Goal: Task Accomplishment & Management: Use online tool/utility

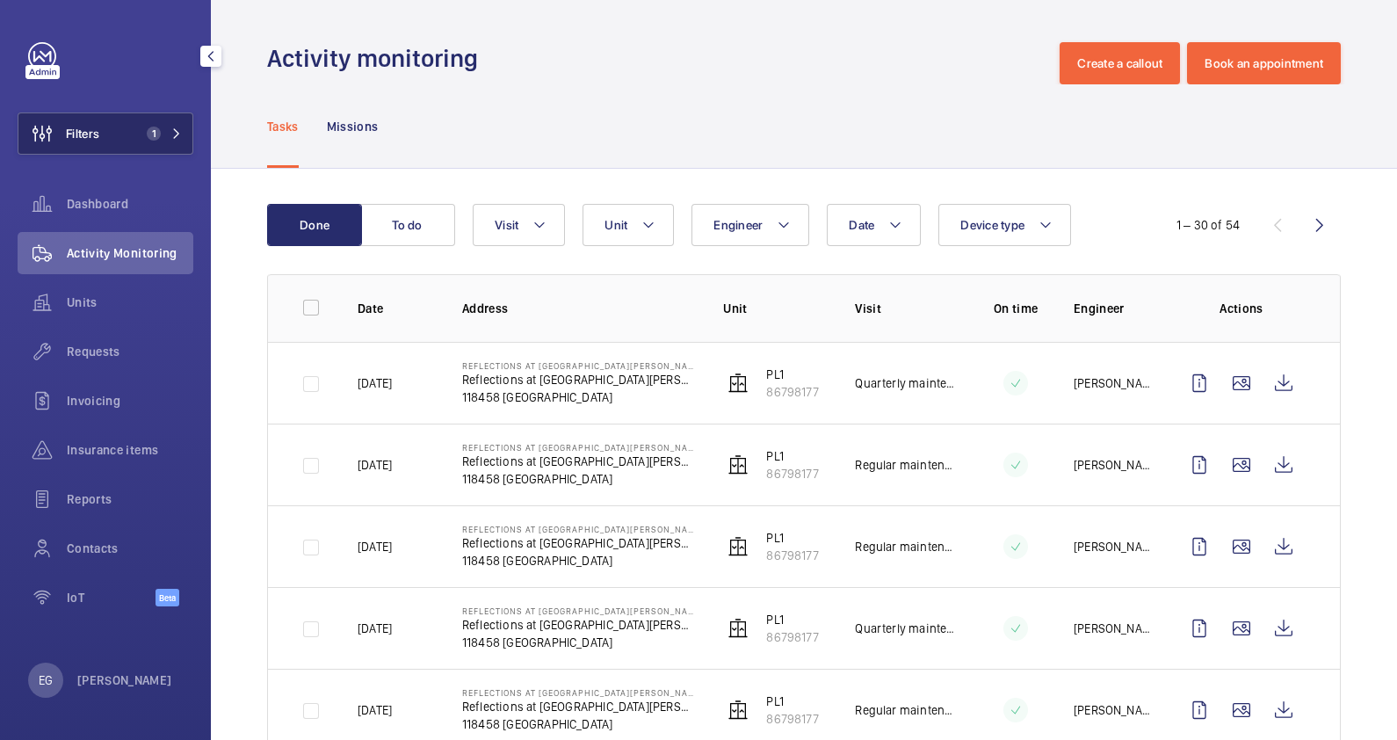
click at [163, 131] on span "1" at bounding box center [161, 133] width 42 height 14
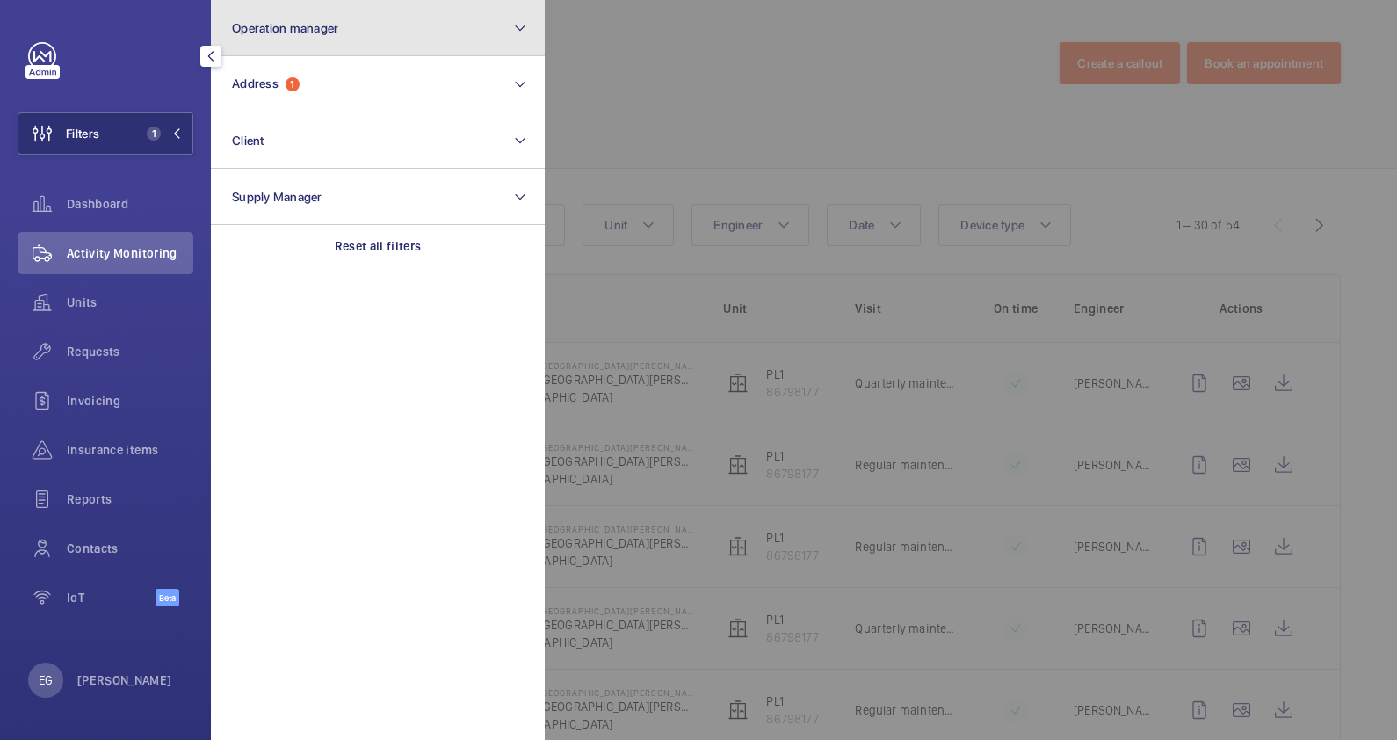
click at [385, 47] on button "Operation manager" at bounding box center [378, 28] width 334 height 56
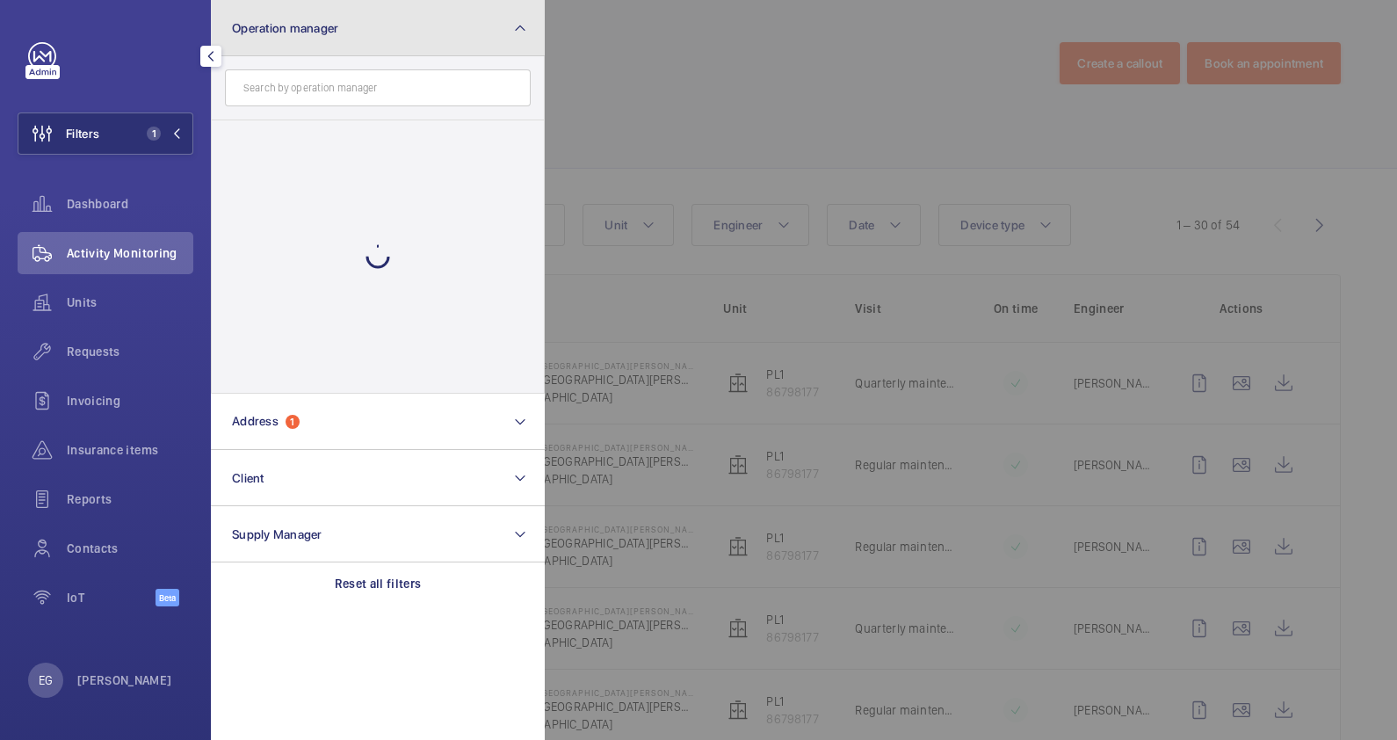
click at [385, 47] on button "Operation manager" at bounding box center [378, 28] width 334 height 56
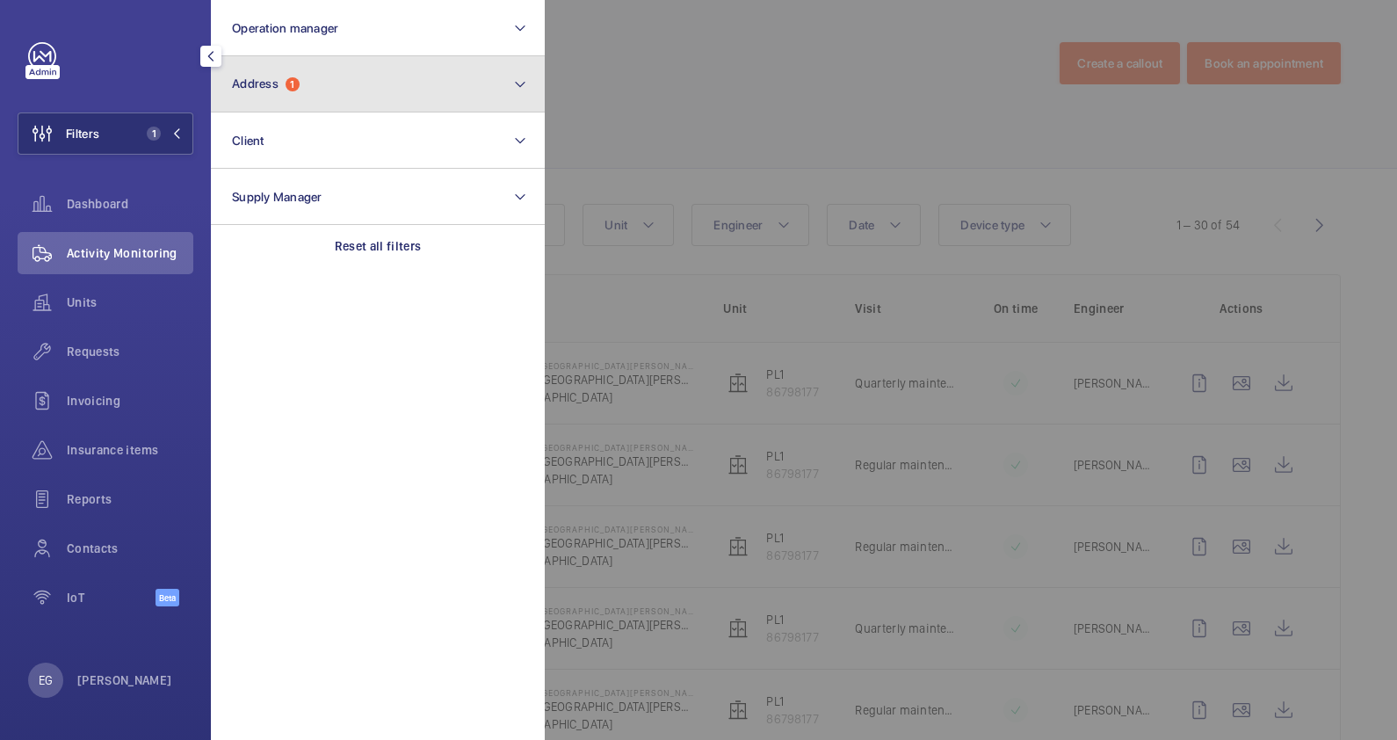
click at [384, 101] on button "Address 1" at bounding box center [378, 84] width 334 height 56
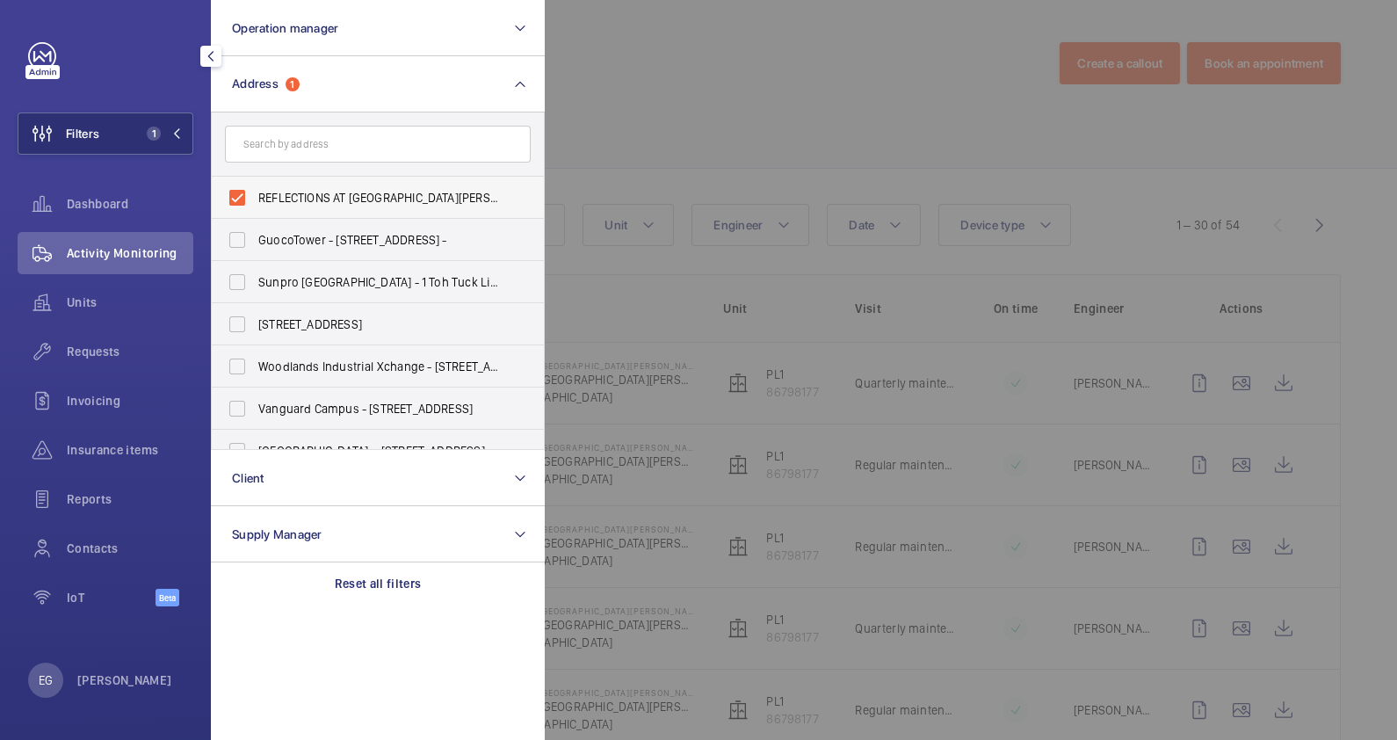
click at [365, 202] on span "REFLECTIONS AT [GEOGRAPHIC_DATA][PERSON_NAME] (RBC) - Reflections at [GEOGRAPHI…" at bounding box center [379, 198] width 242 height 18
click at [255, 202] on input "REFLECTIONS AT [GEOGRAPHIC_DATA][PERSON_NAME] (RBC) - Reflections at [GEOGRAPHI…" at bounding box center [237, 197] width 35 height 35
checkbox input "false"
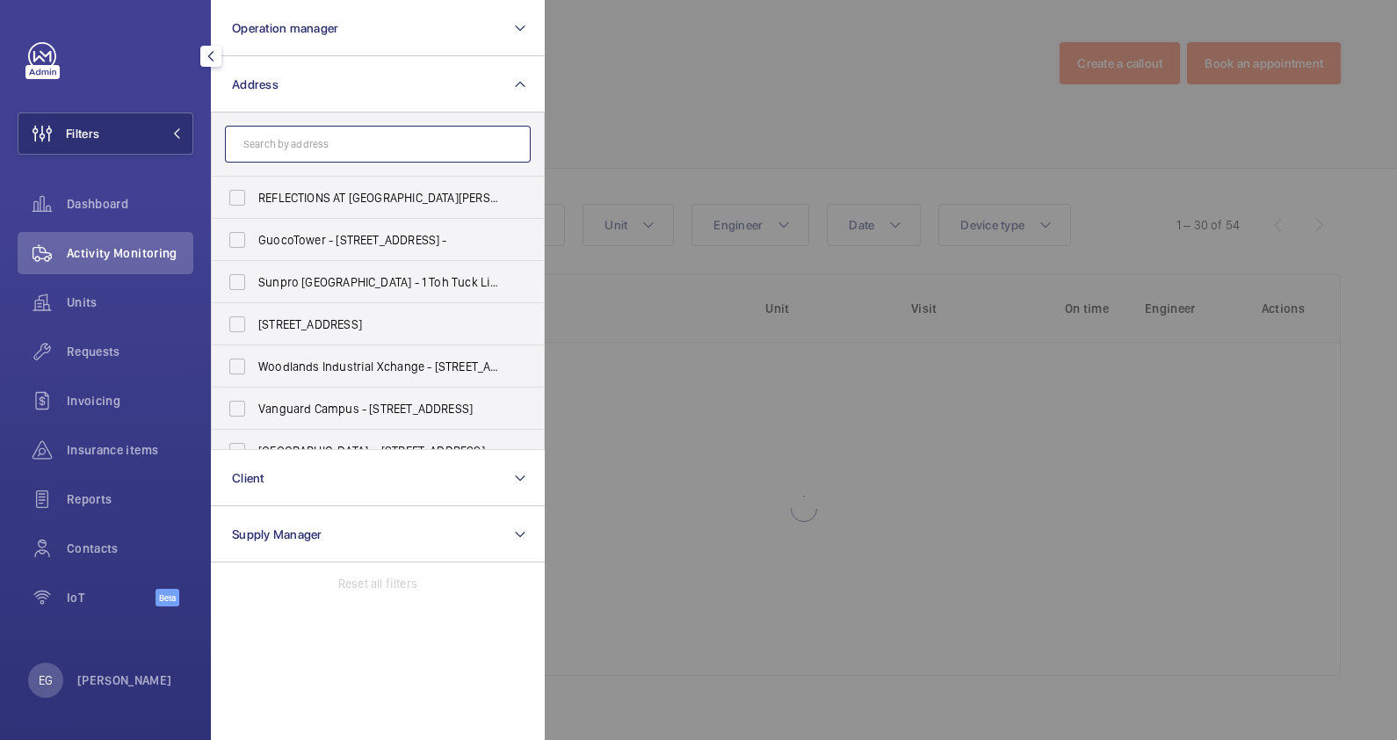
click at [362, 154] on input "text" at bounding box center [378, 144] width 306 height 37
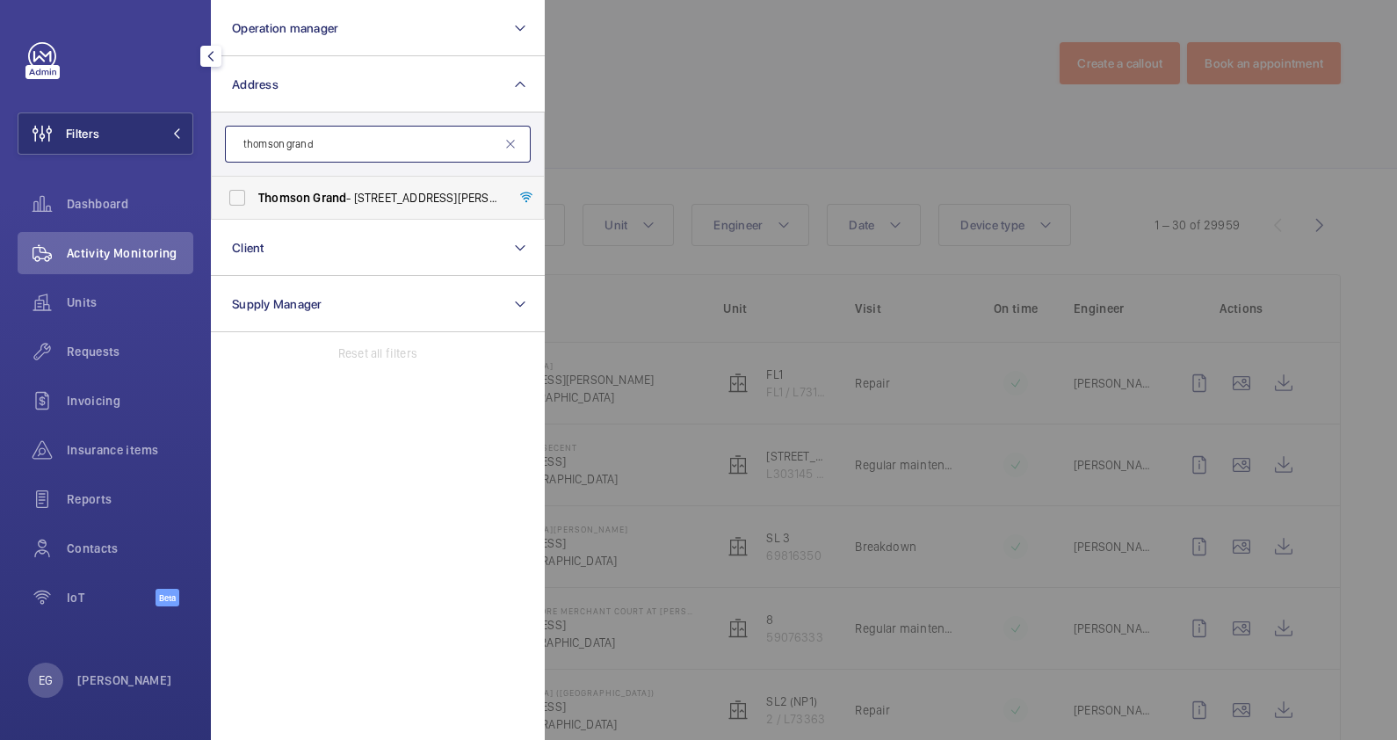
type input "thomson grand"
click at [379, 199] on span "Thomson Grand - [STREET_ADDRESS][PERSON_NAME]" at bounding box center [379, 198] width 242 height 18
click at [255, 199] on input "Thomson Grand - [STREET_ADDRESS][PERSON_NAME]" at bounding box center [237, 197] width 35 height 35
checkbox input "true"
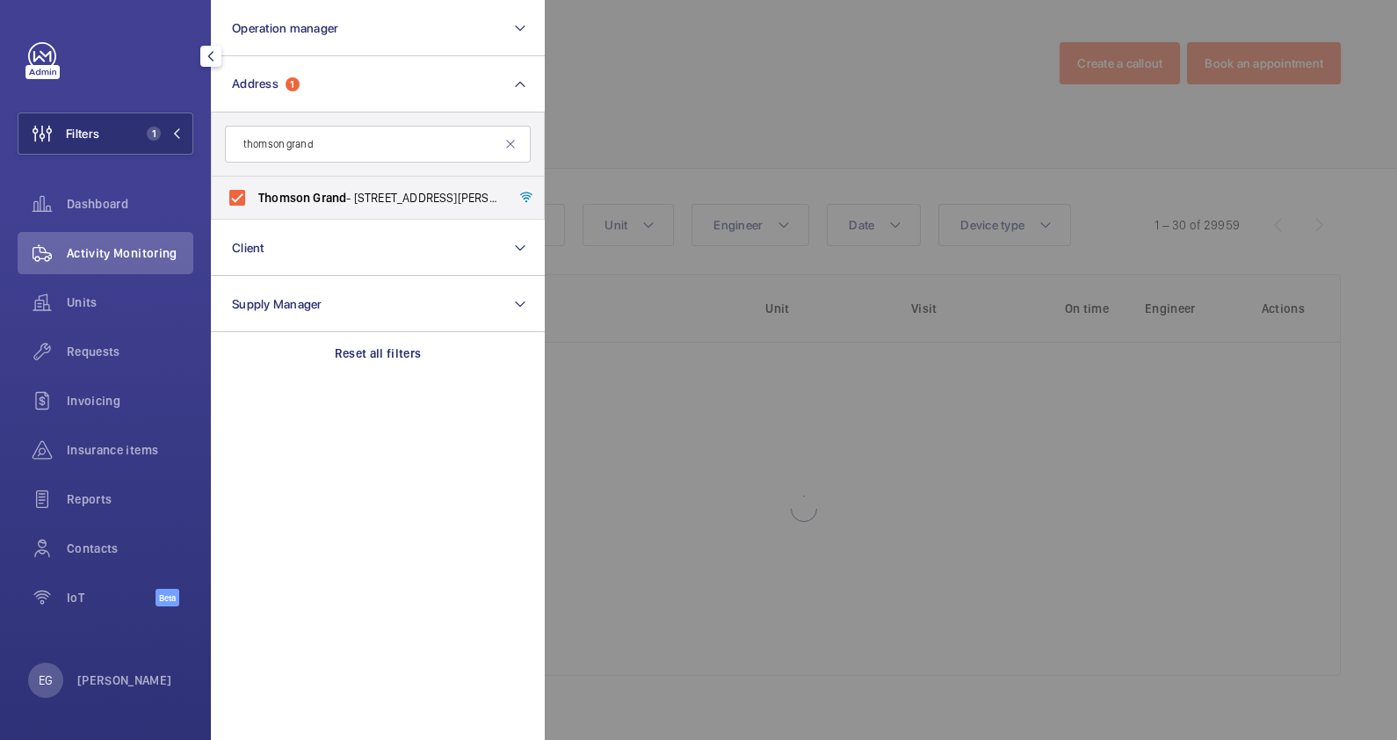
click at [742, 112] on div at bounding box center [1243, 370] width 1397 height 740
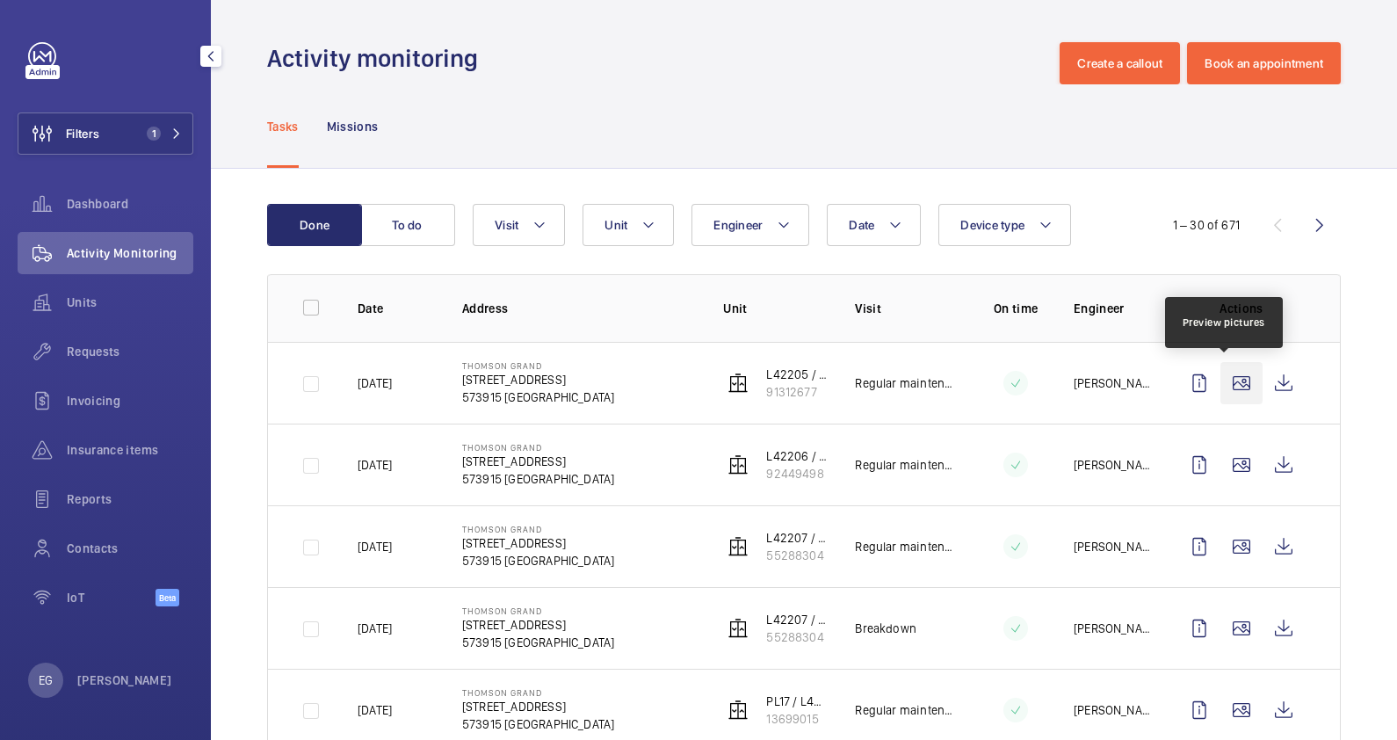
click at [1232, 382] on wm-front-icon-button at bounding box center [1241, 383] width 42 height 42
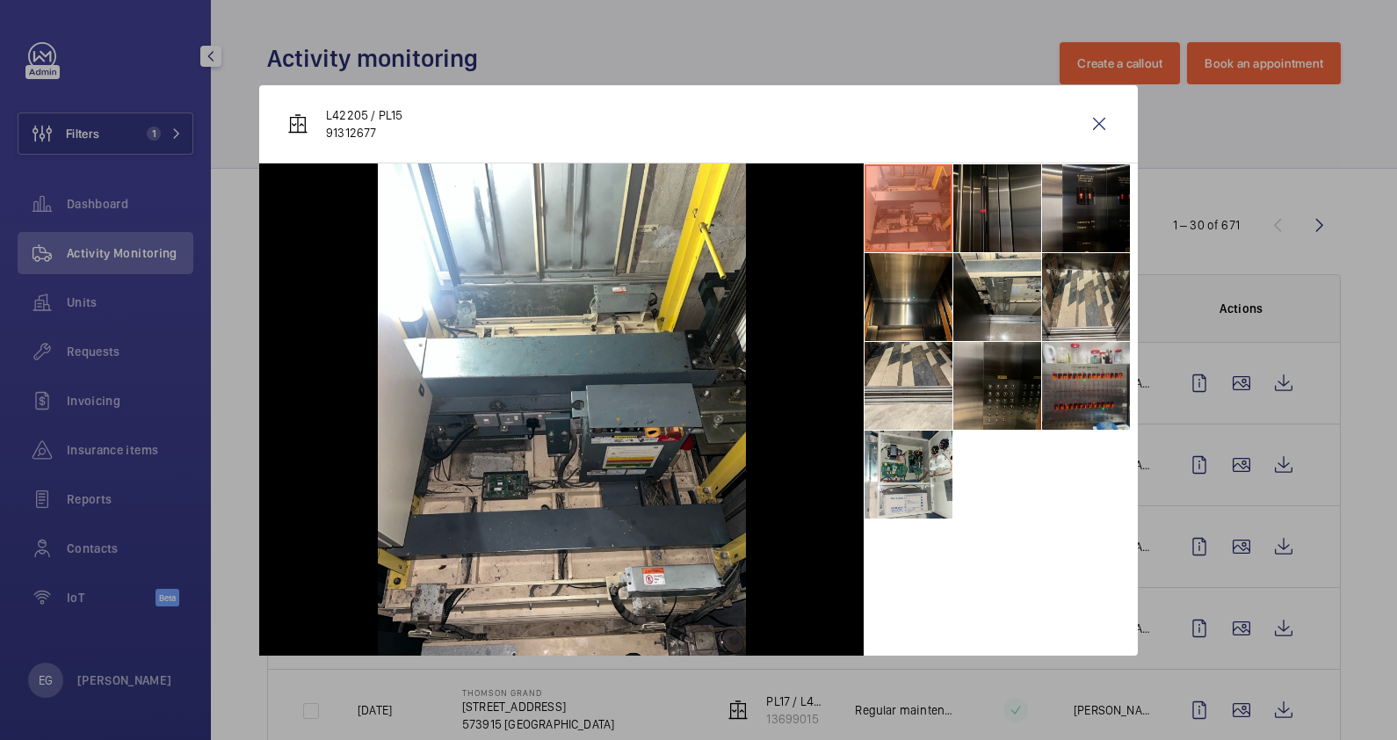
click at [1028, 391] on li at bounding box center [997, 386] width 88 height 88
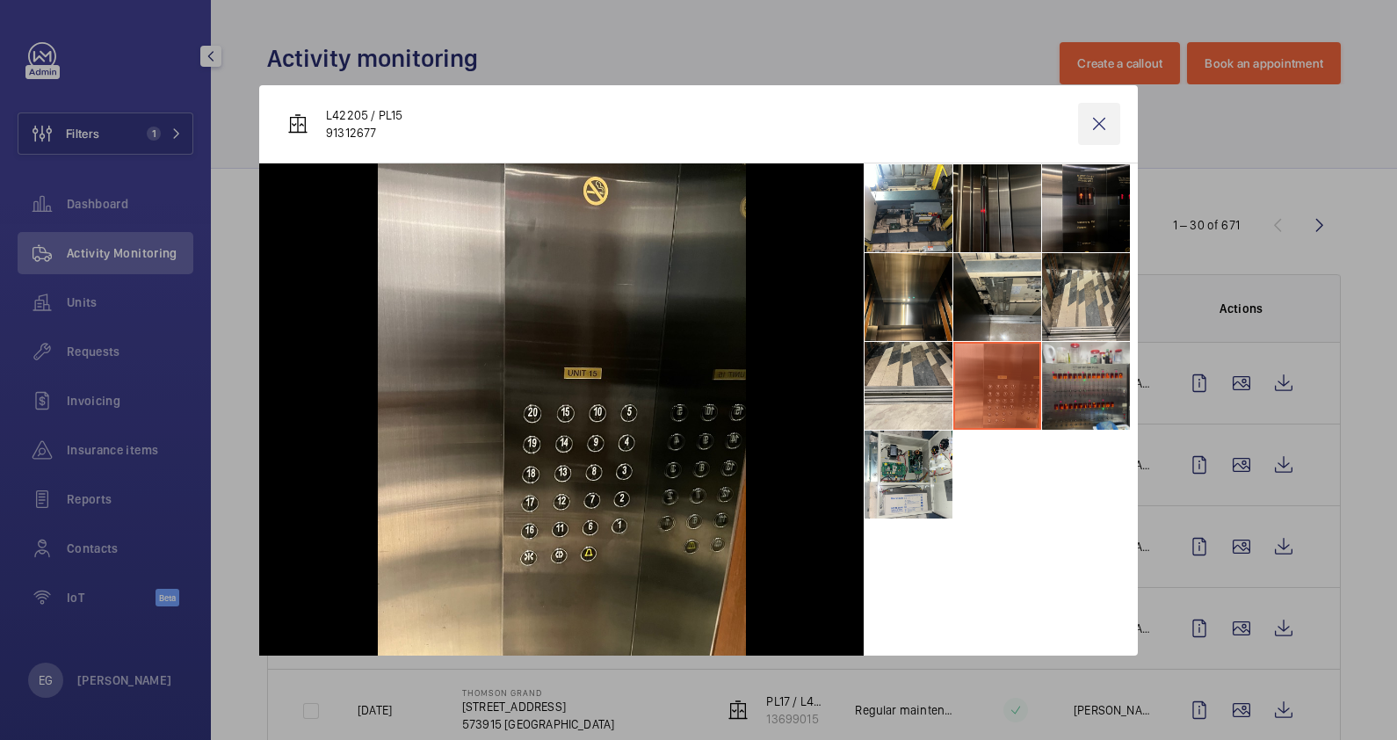
click at [1103, 119] on wm-front-icon-button at bounding box center [1099, 124] width 42 height 42
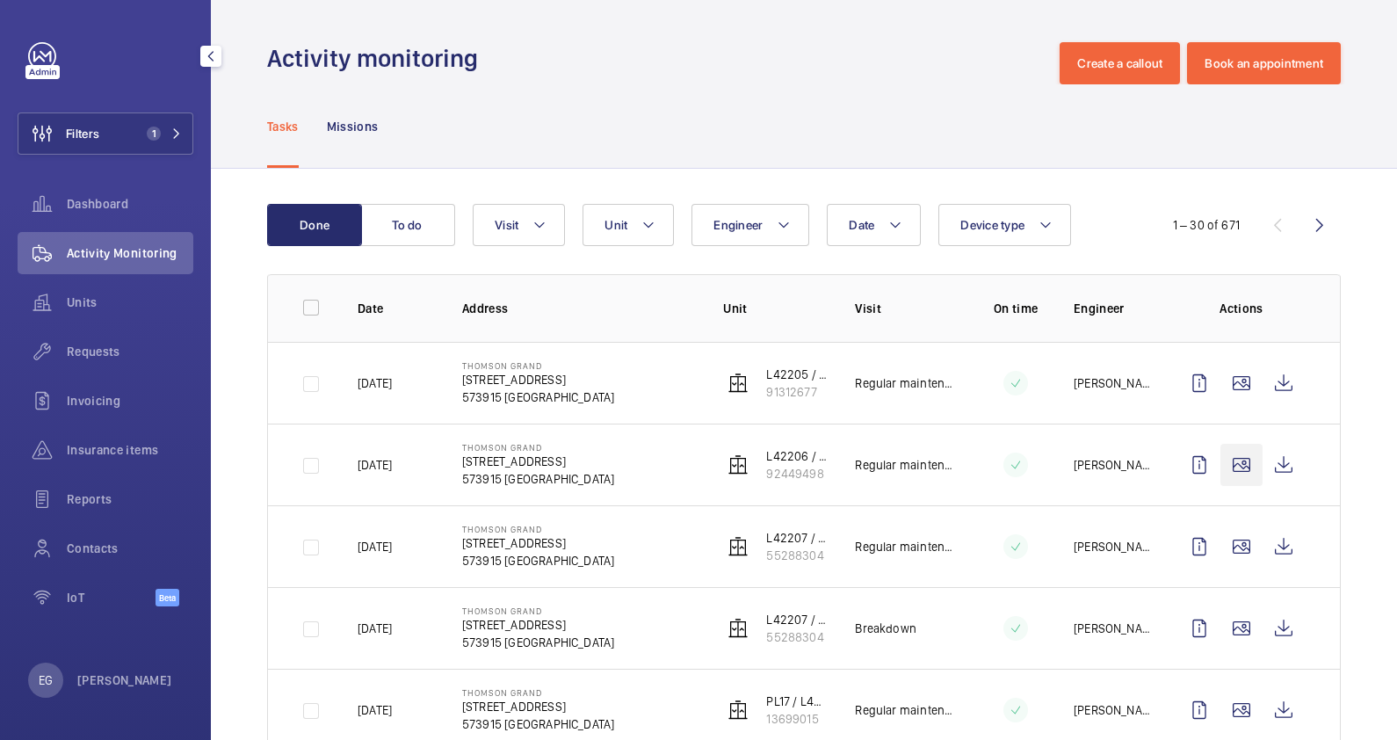
click at [1224, 462] on wm-front-icon-button at bounding box center [1241, 465] width 42 height 42
click at [1234, 545] on div at bounding box center [698, 370] width 1397 height 740
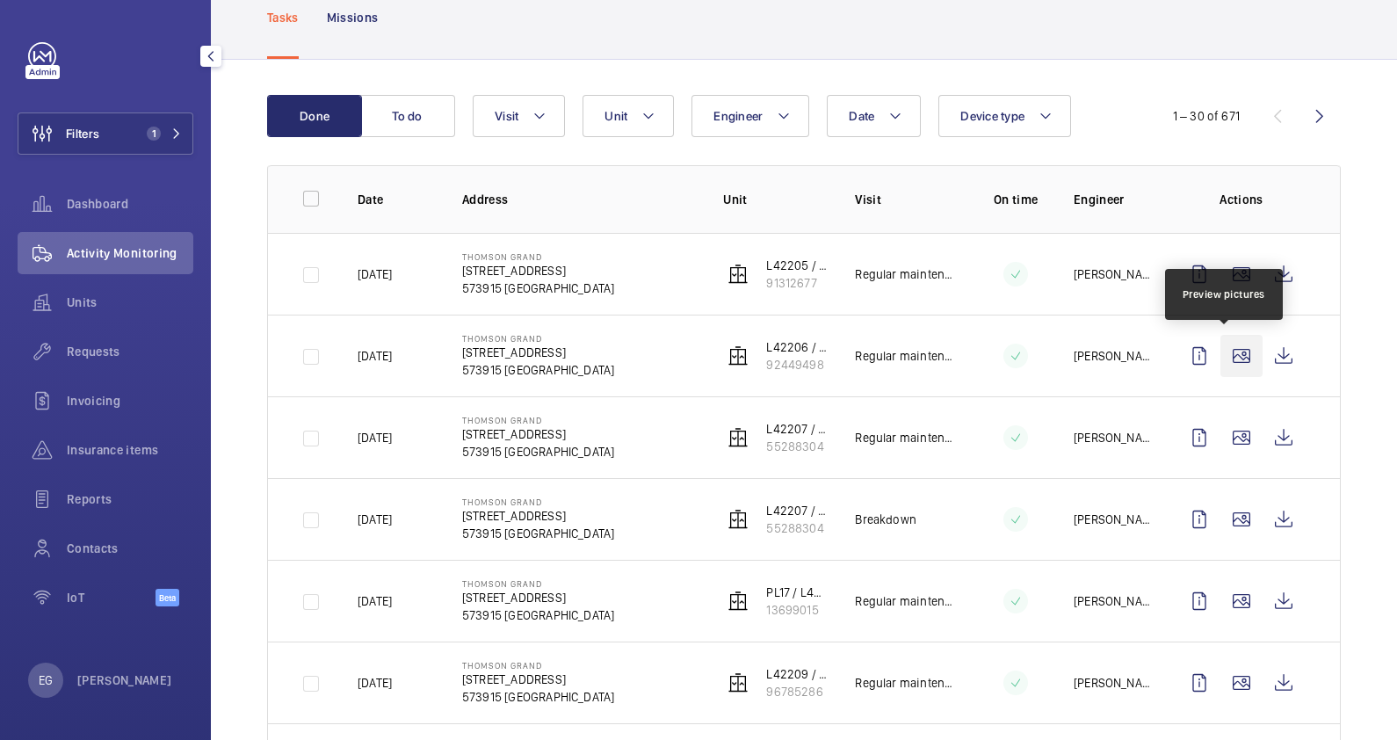
click at [1220, 361] on wm-front-icon-button at bounding box center [1241, 356] width 42 height 42
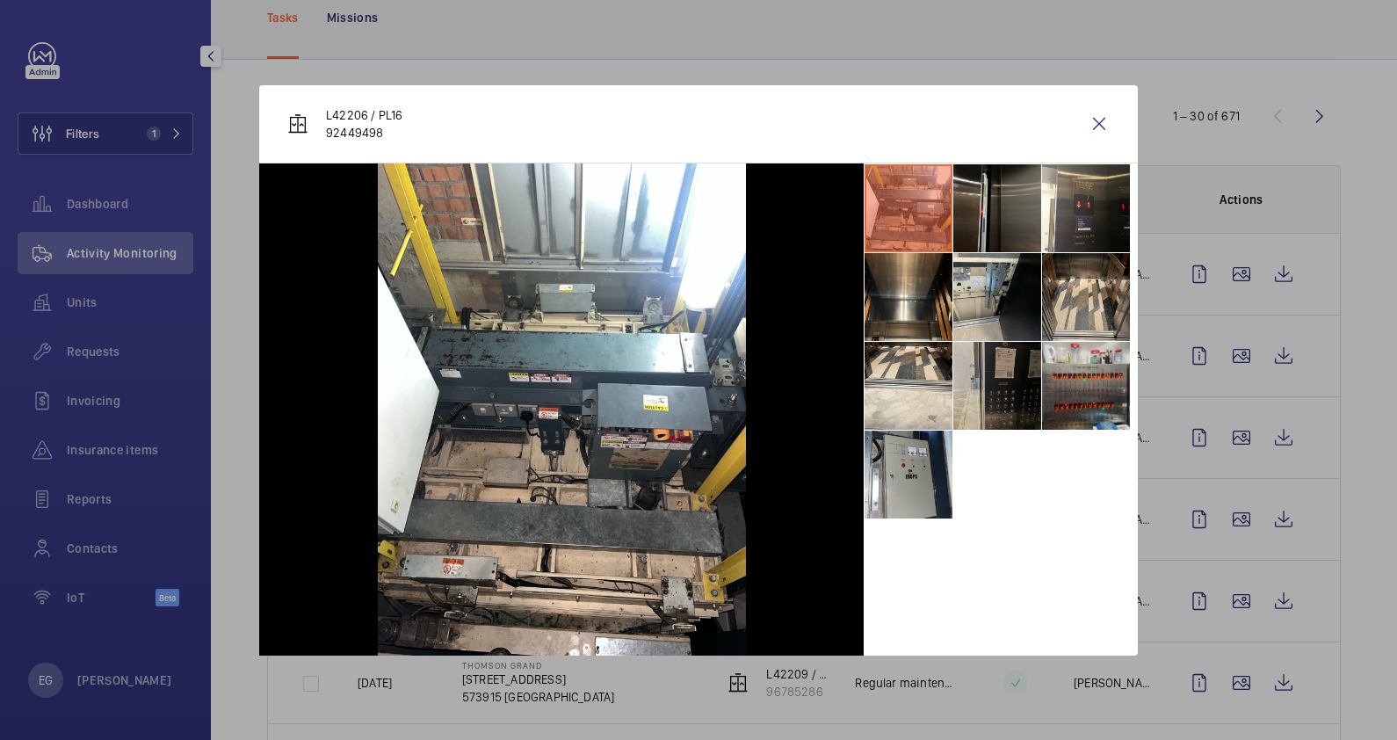
click at [1019, 379] on li at bounding box center [997, 386] width 88 height 88
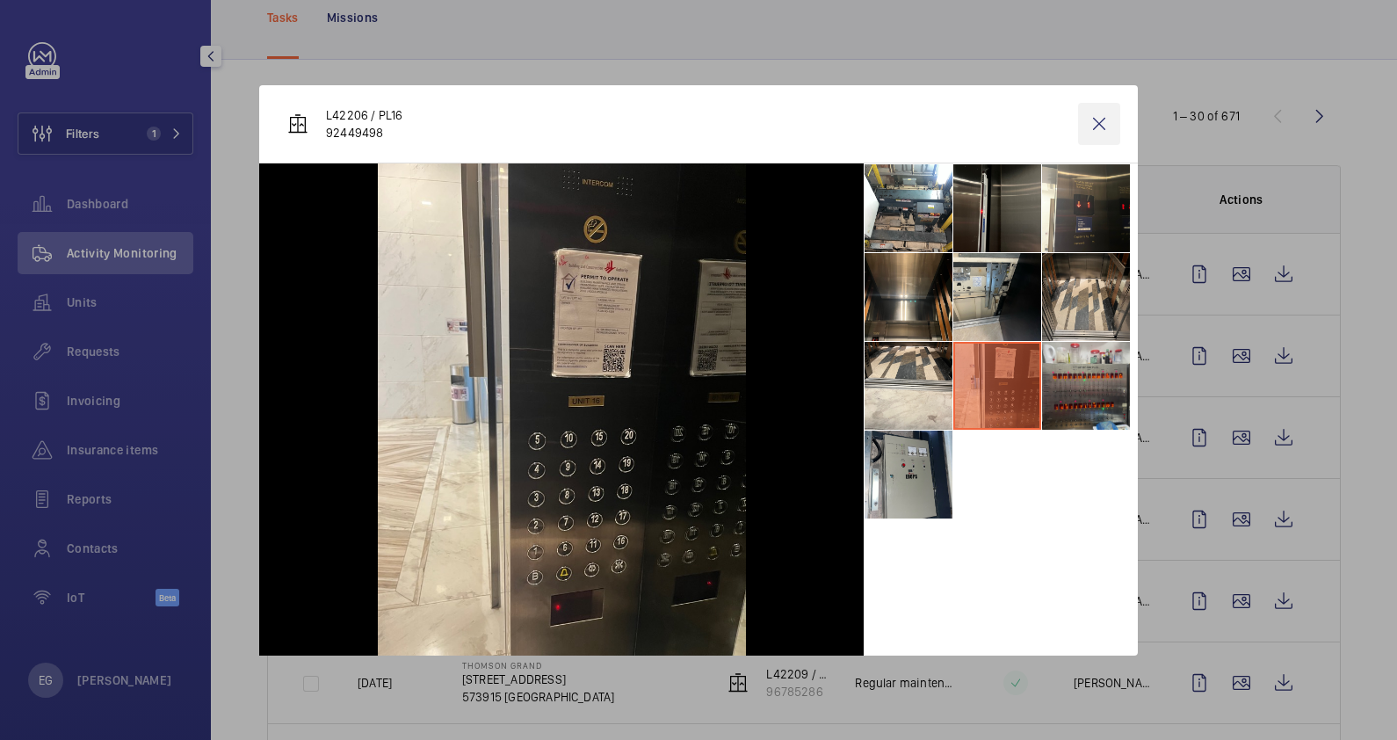
click at [1100, 123] on wm-front-icon-button at bounding box center [1099, 124] width 42 height 42
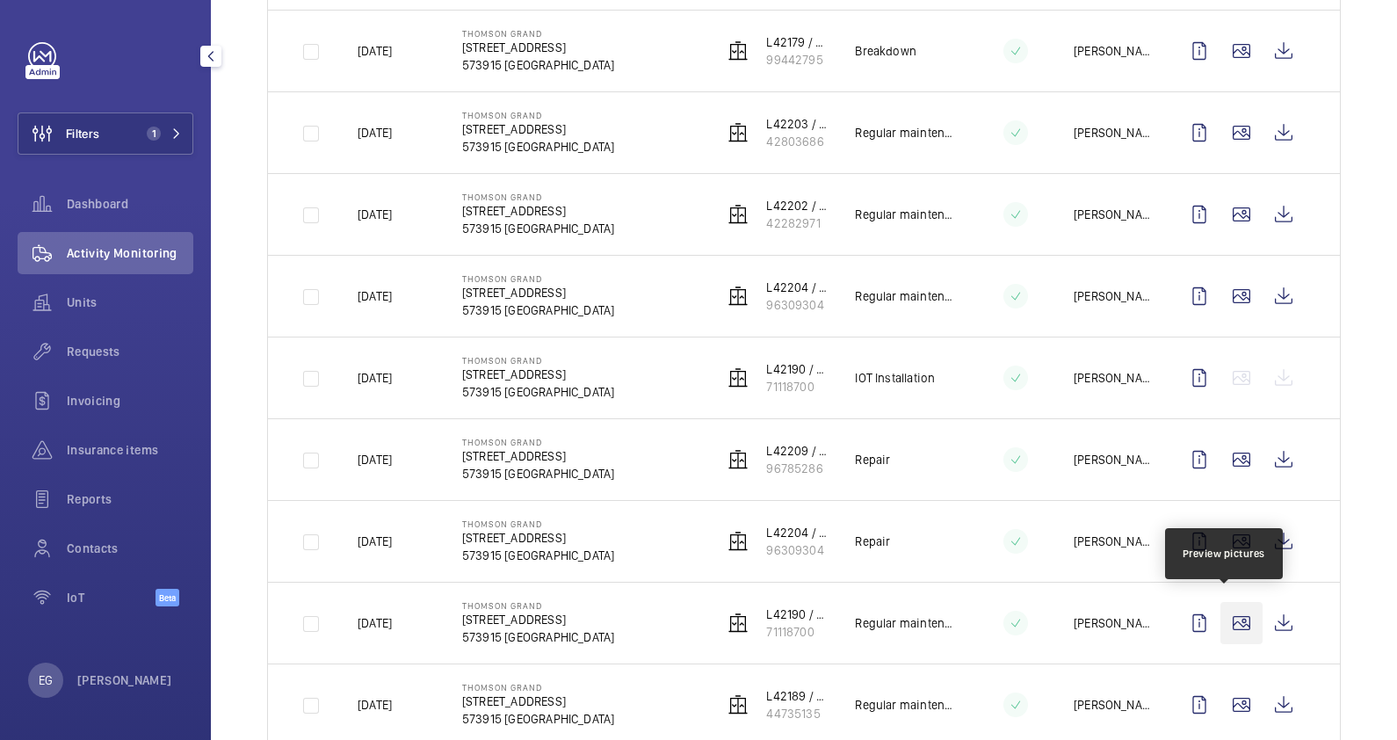
scroll to position [1408, 0]
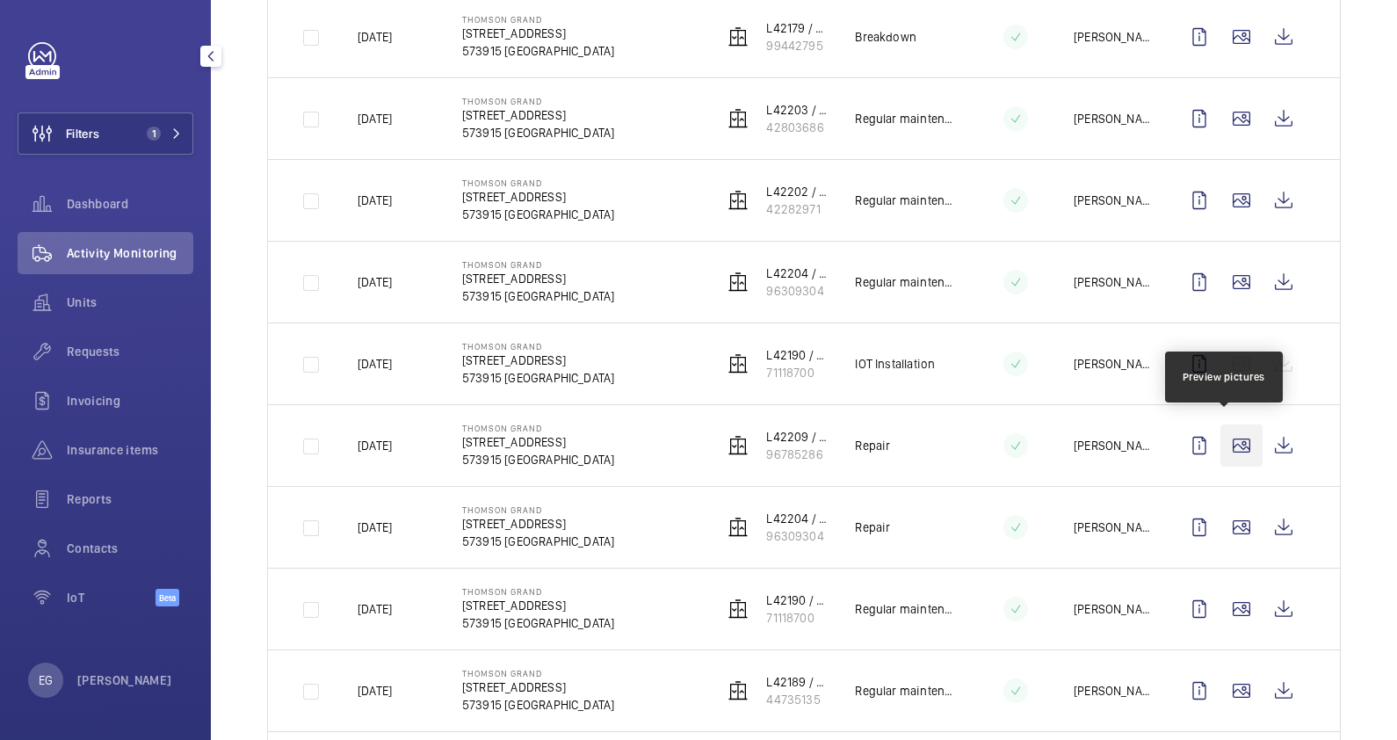
click at [1229, 438] on wm-front-icon-button at bounding box center [1241, 445] width 42 height 42
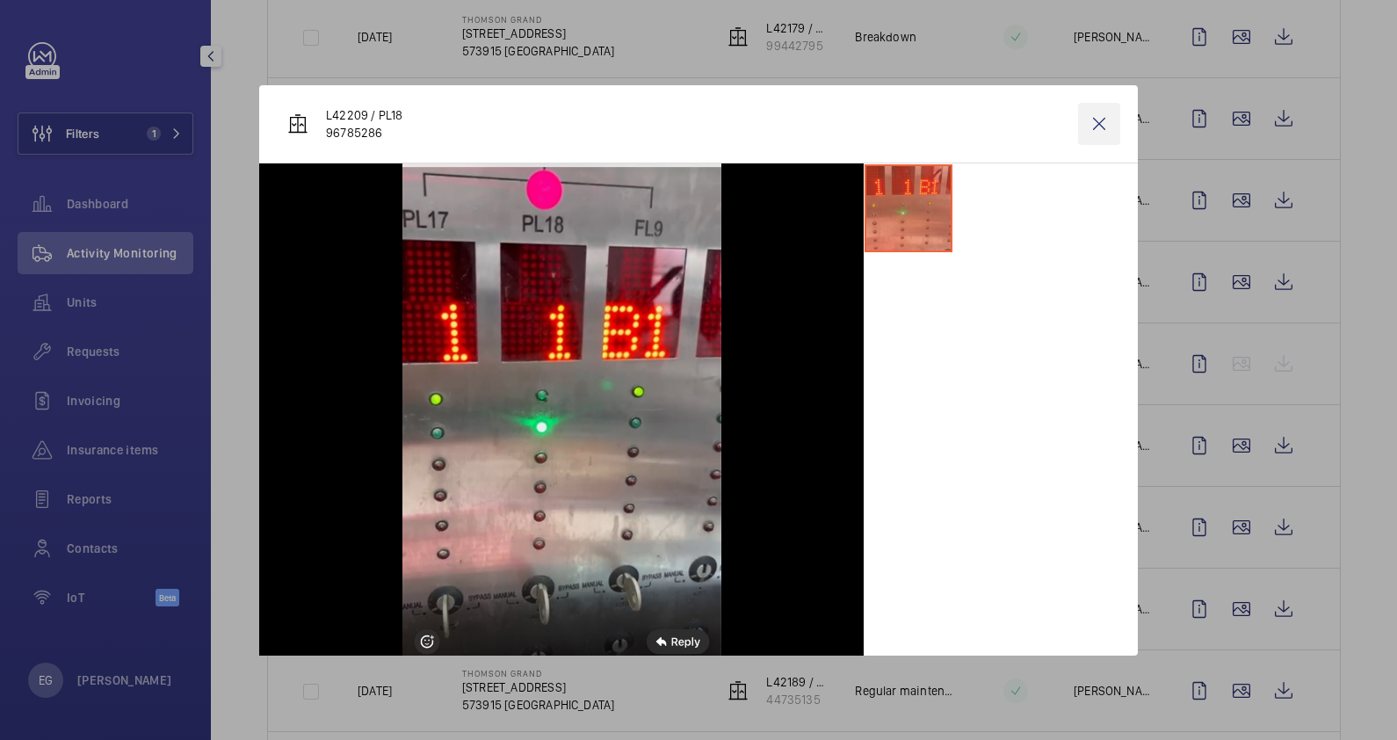
click at [1088, 127] on wm-front-icon-button at bounding box center [1099, 124] width 42 height 42
click at [1234, 519] on wm-front-icon-button at bounding box center [1241, 527] width 42 height 42
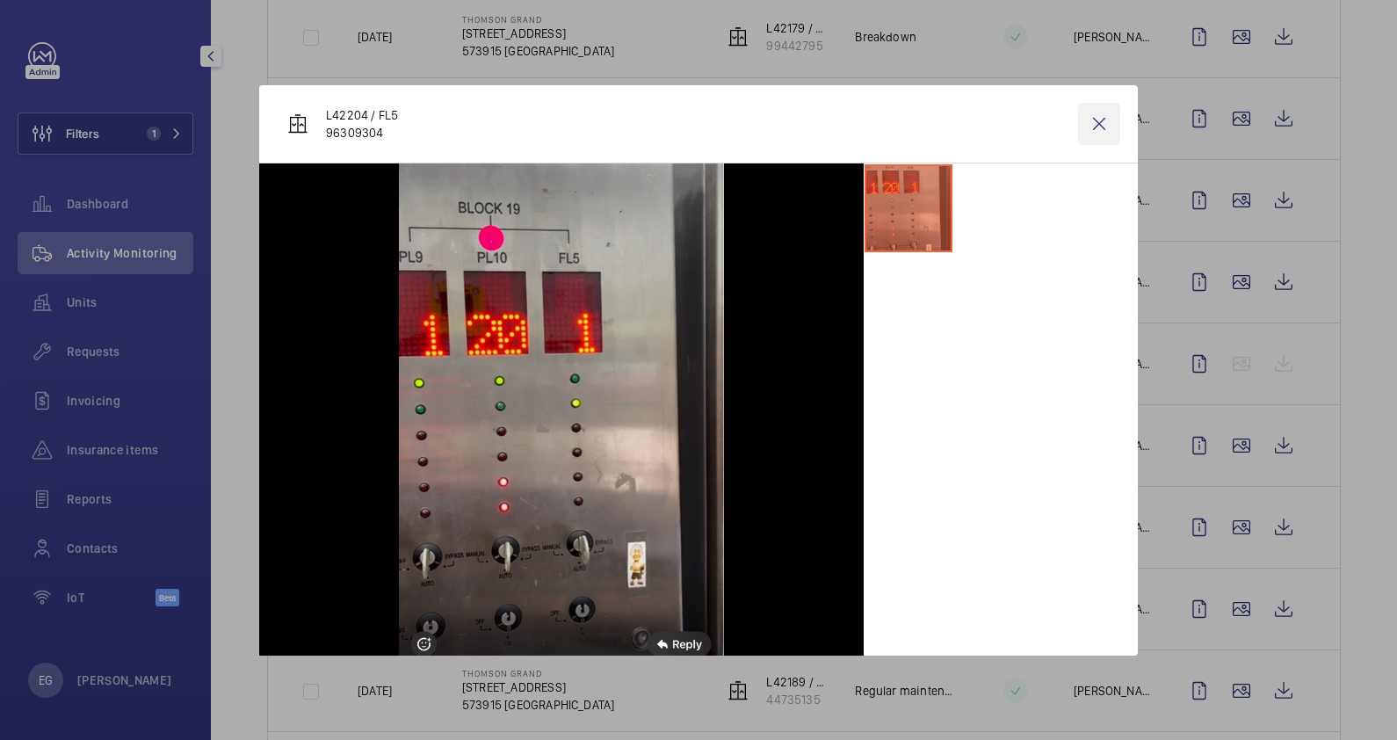
click at [1101, 124] on wm-front-icon-button at bounding box center [1099, 124] width 42 height 42
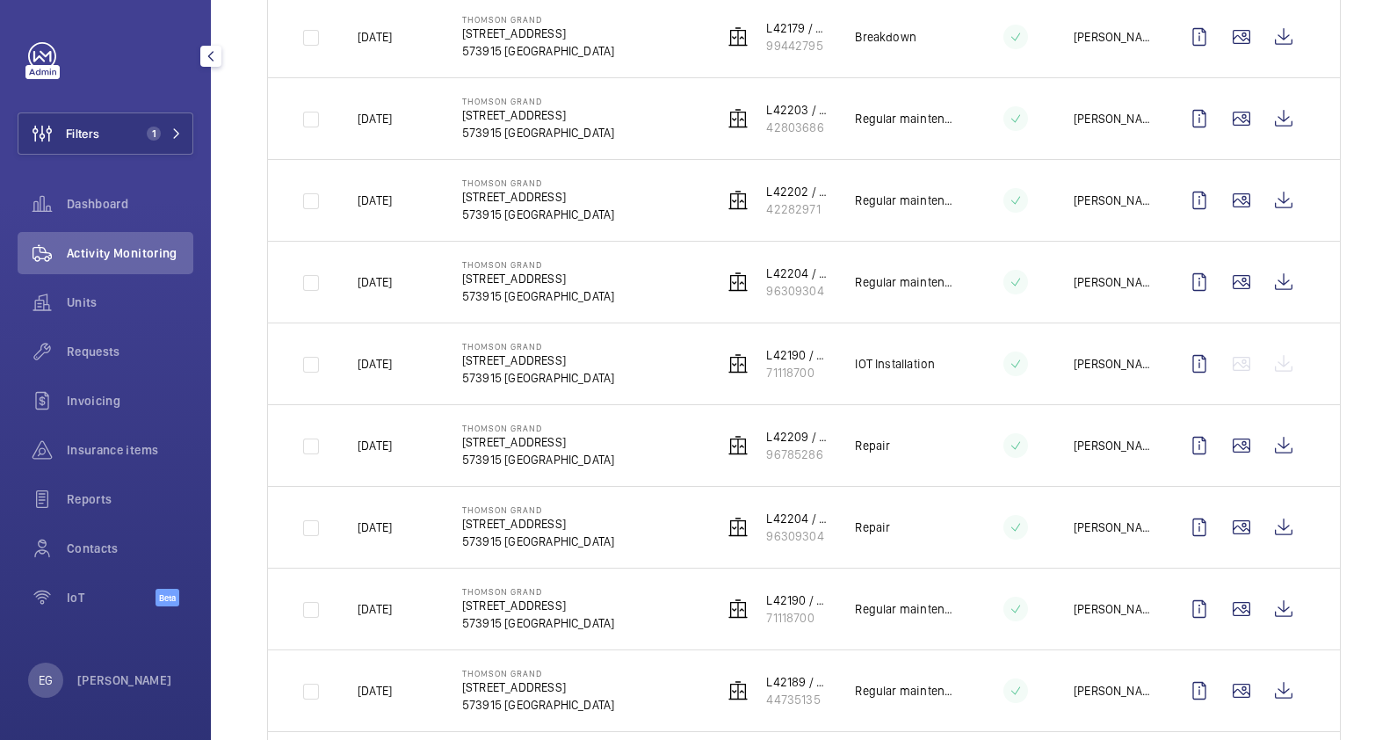
click at [1339, 482] on div "Done To do Date Engineer Unit Device type Visit 1 – 30 of 671 Date Address Unit…" at bounding box center [804, 94] width 1186 height 2667
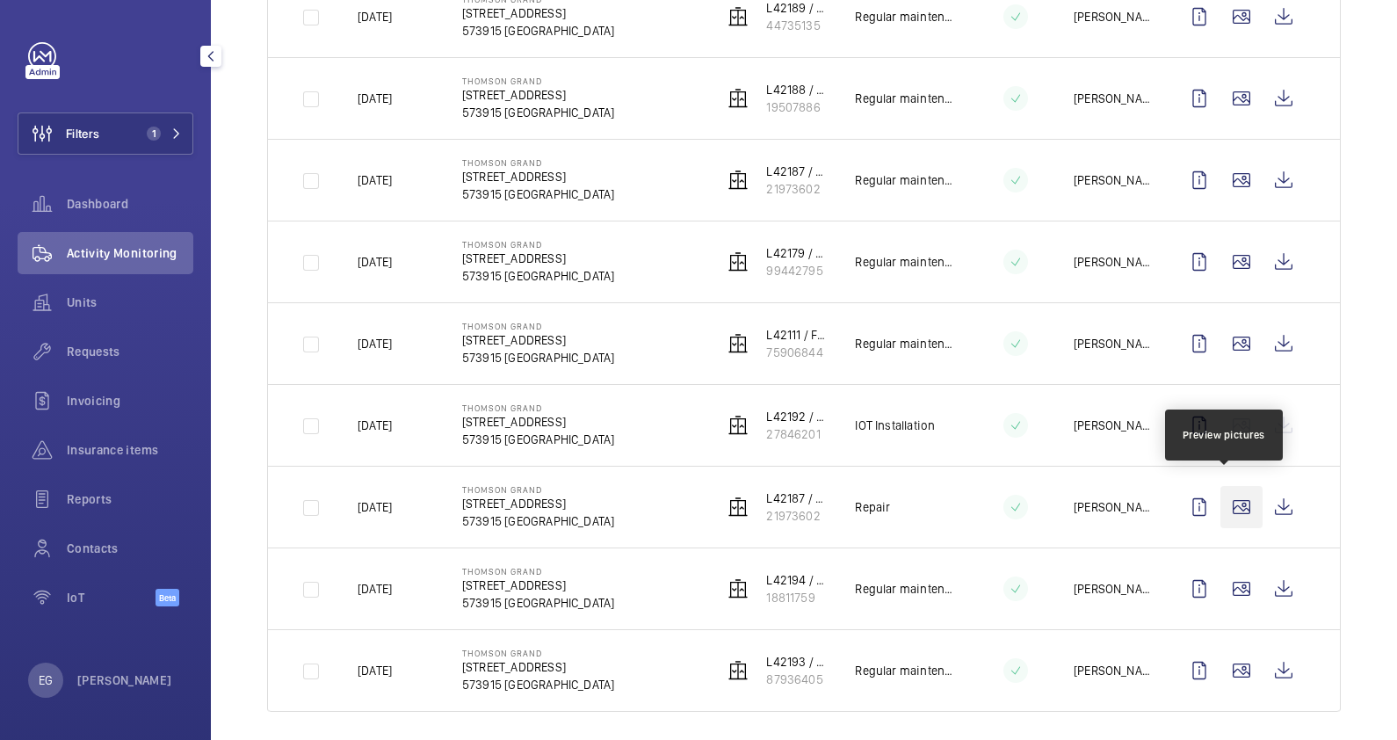
click at [1232, 492] on wm-front-icon-button at bounding box center [1241, 507] width 42 height 42
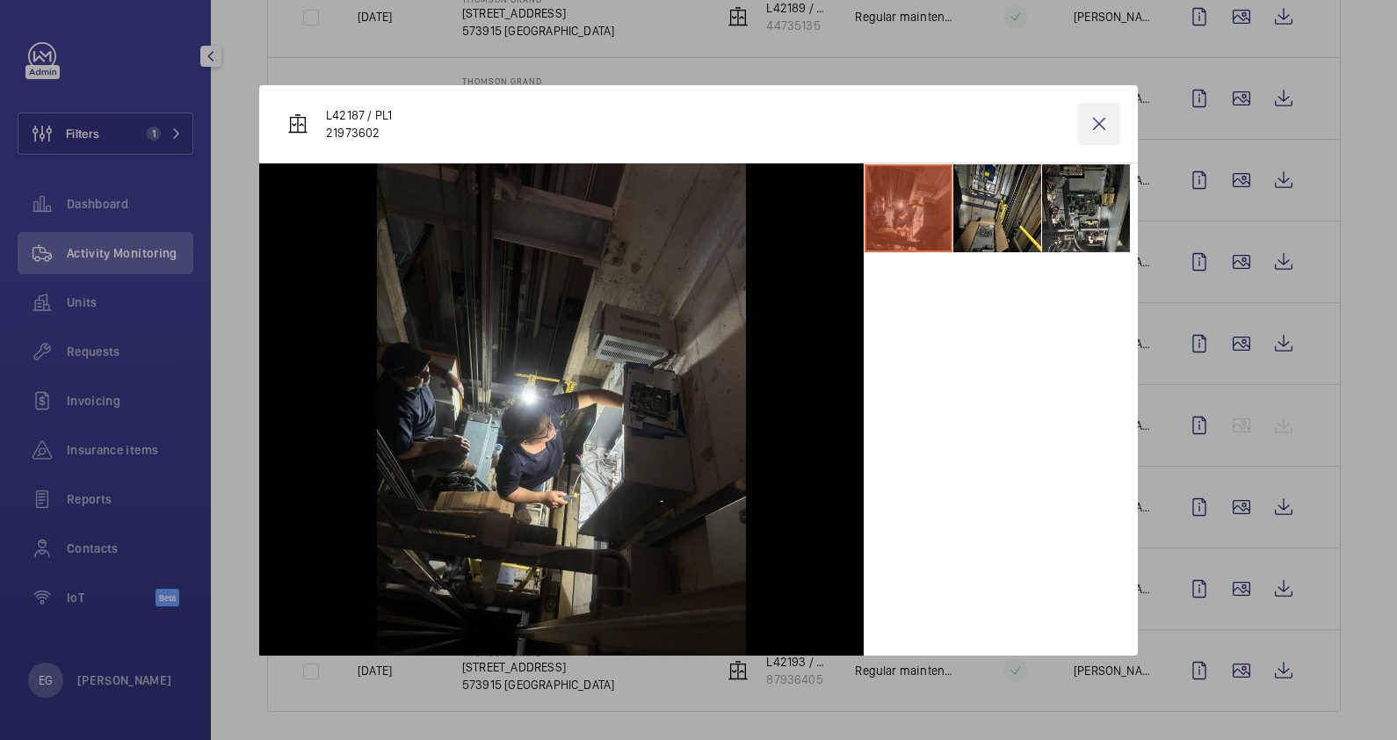
click at [1106, 126] on wm-front-icon-button at bounding box center [1099, 124] width 42 height 42
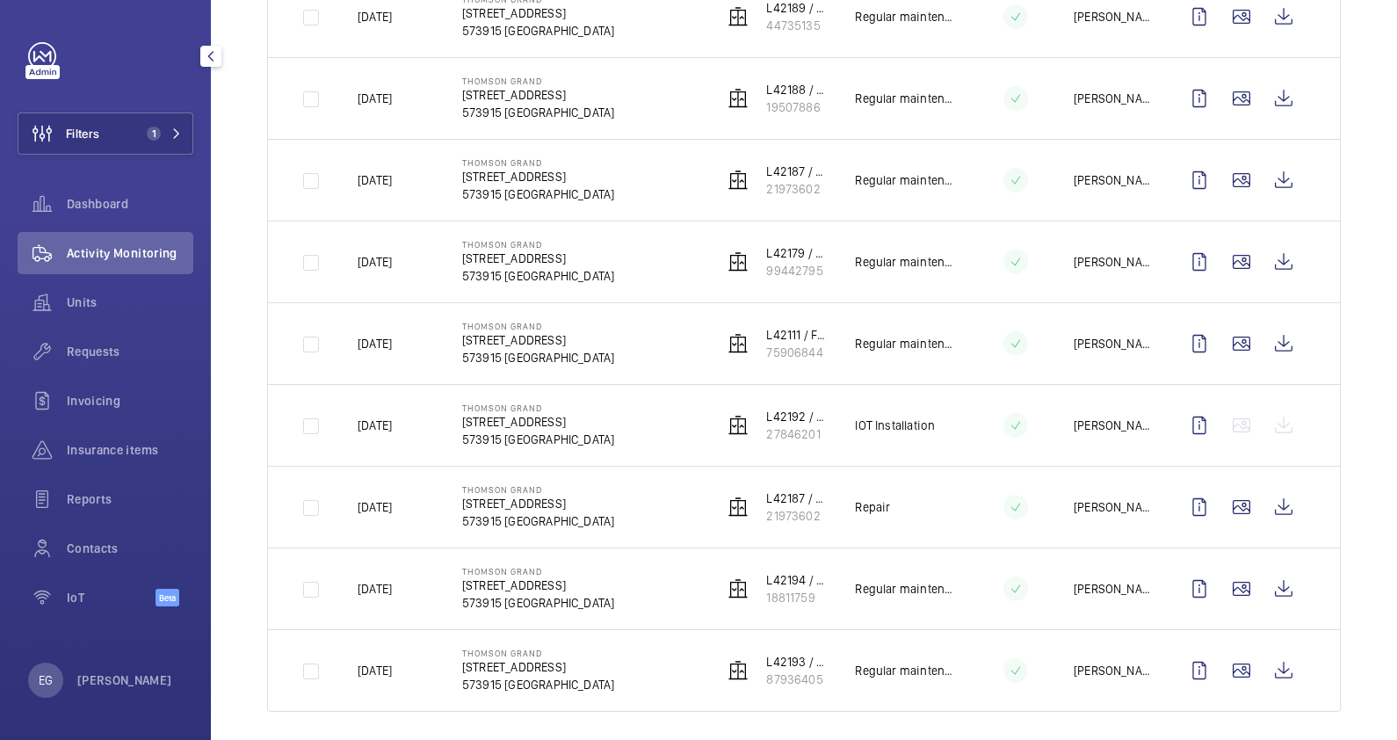
scroll to position [0, 0]
